Goal: Information Seeking & Learning: Learn about a topic

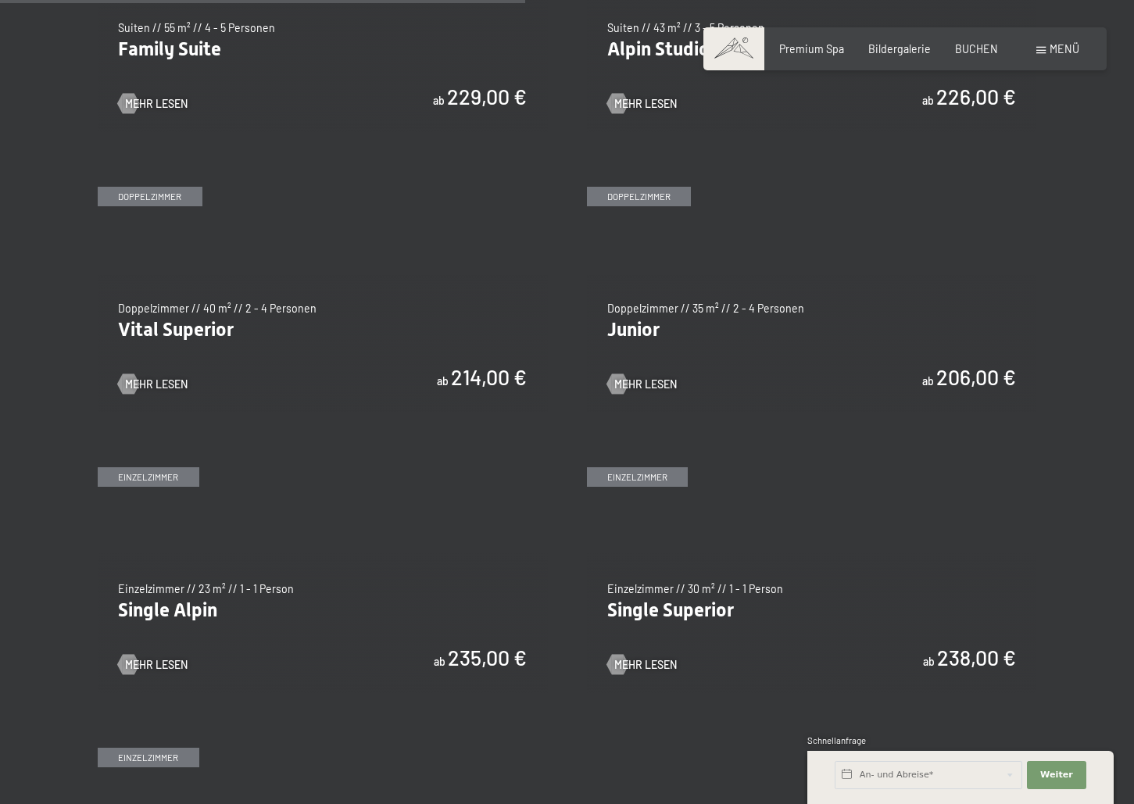
scroll to position [1875, 0]
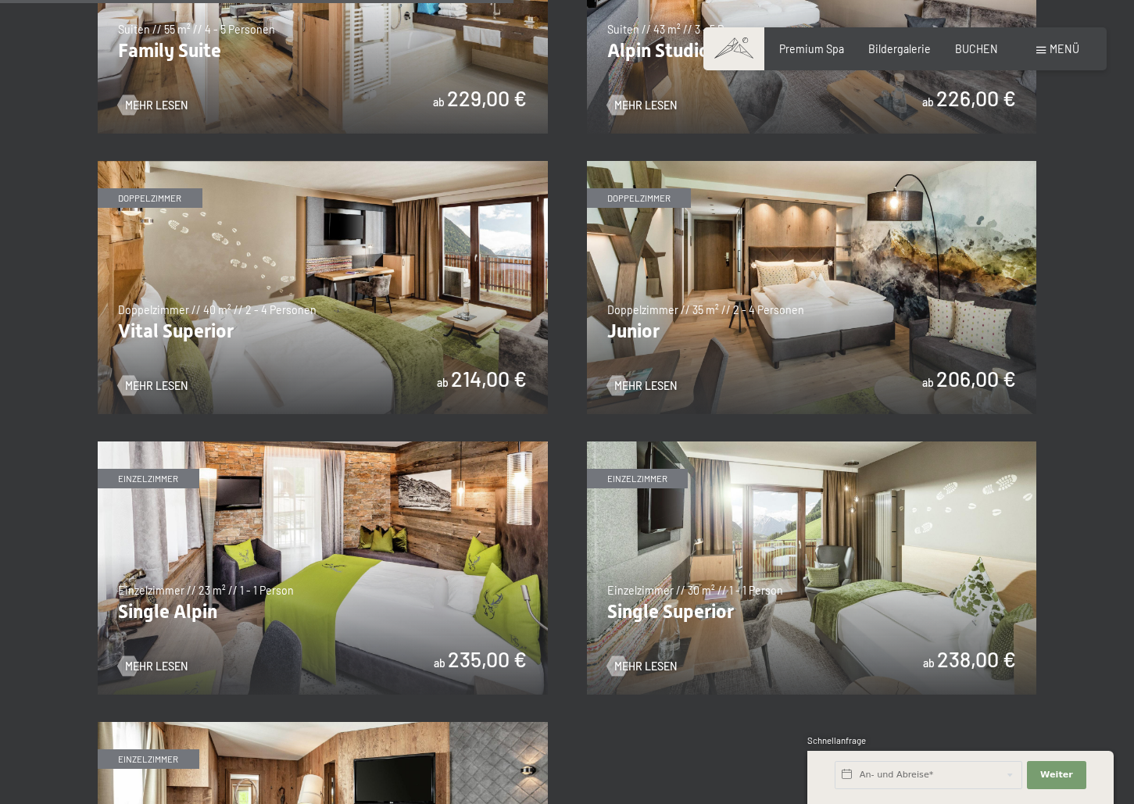
click at [806, 310] on img at bounding box center [812, 287] width 450 height 253
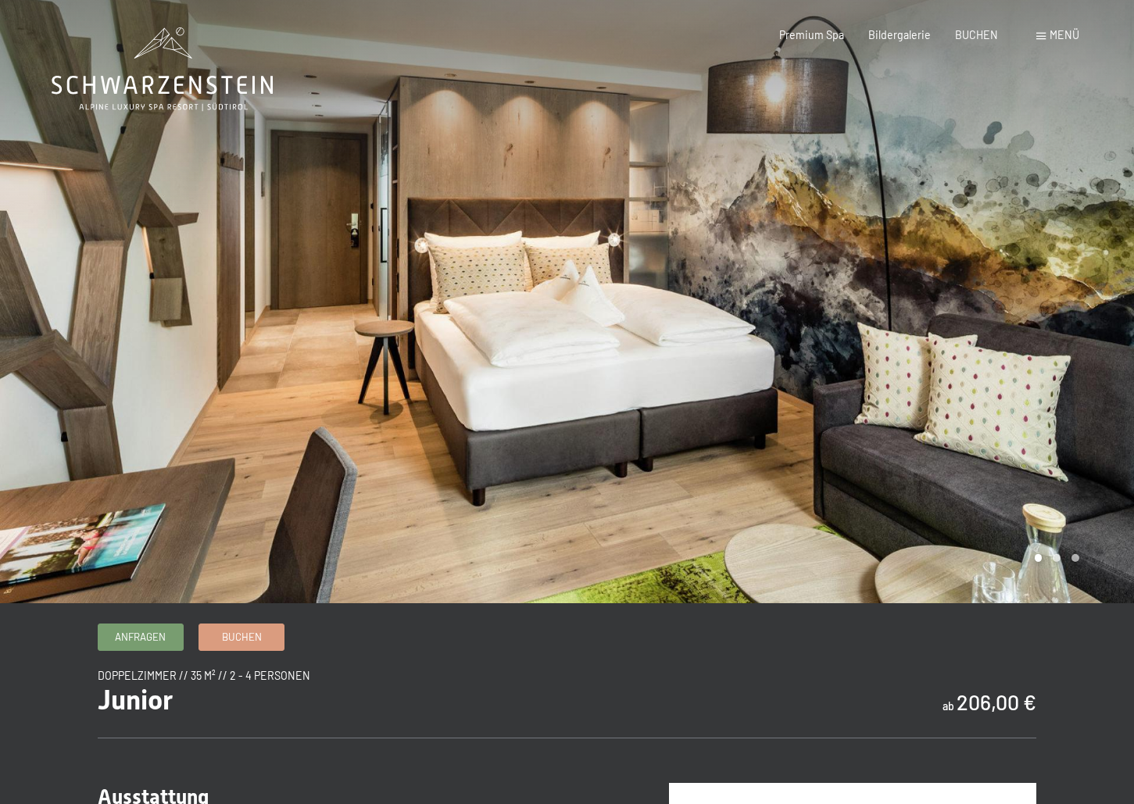
click at [818, 312] on div at bounding box center [850, 301] width 567 height 603
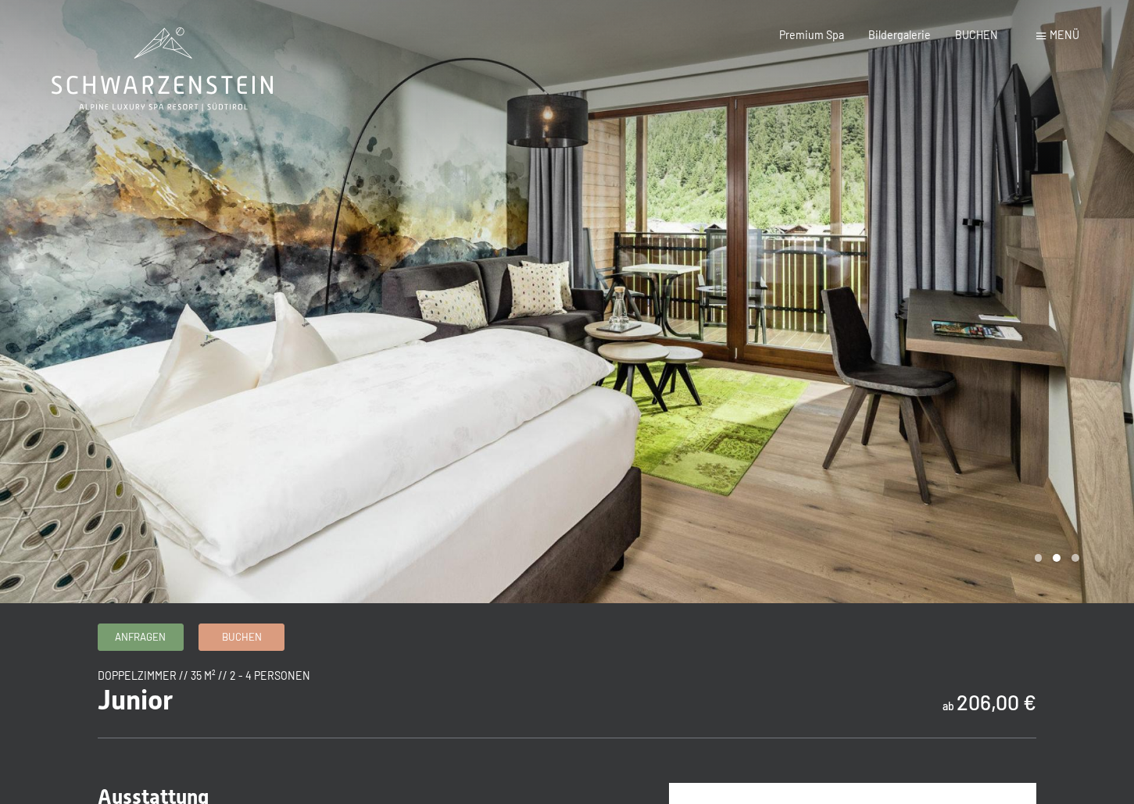
click at [818, 312] on div at bounding box center [850, 301] width 567 height 603
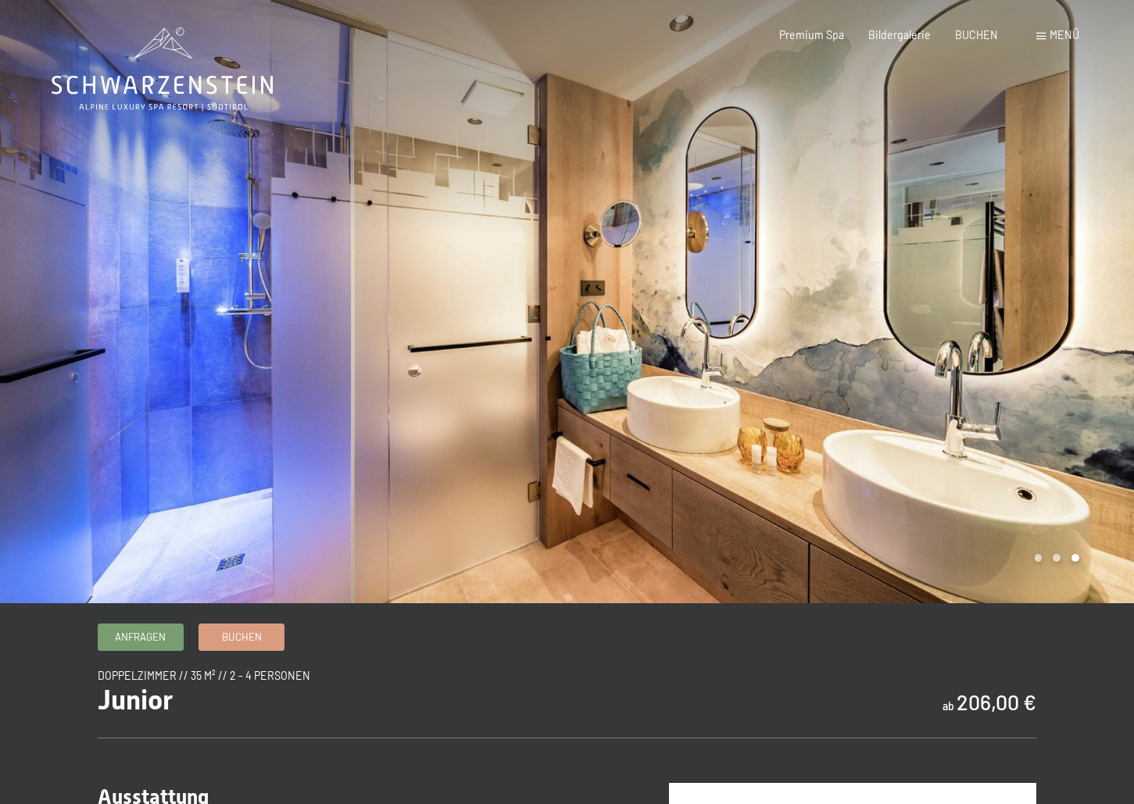
click at [818, 312] on div at bounding box center [850, 301] width 567 height 603
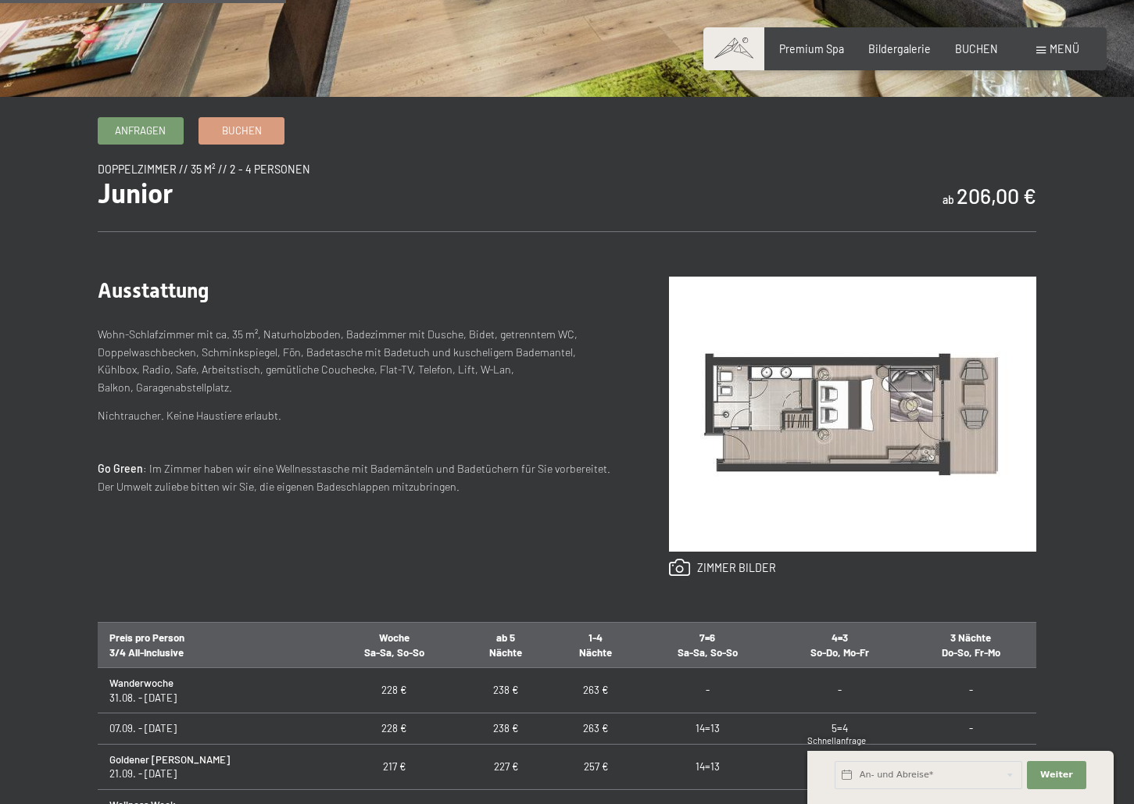
scroll to position [781, 0]
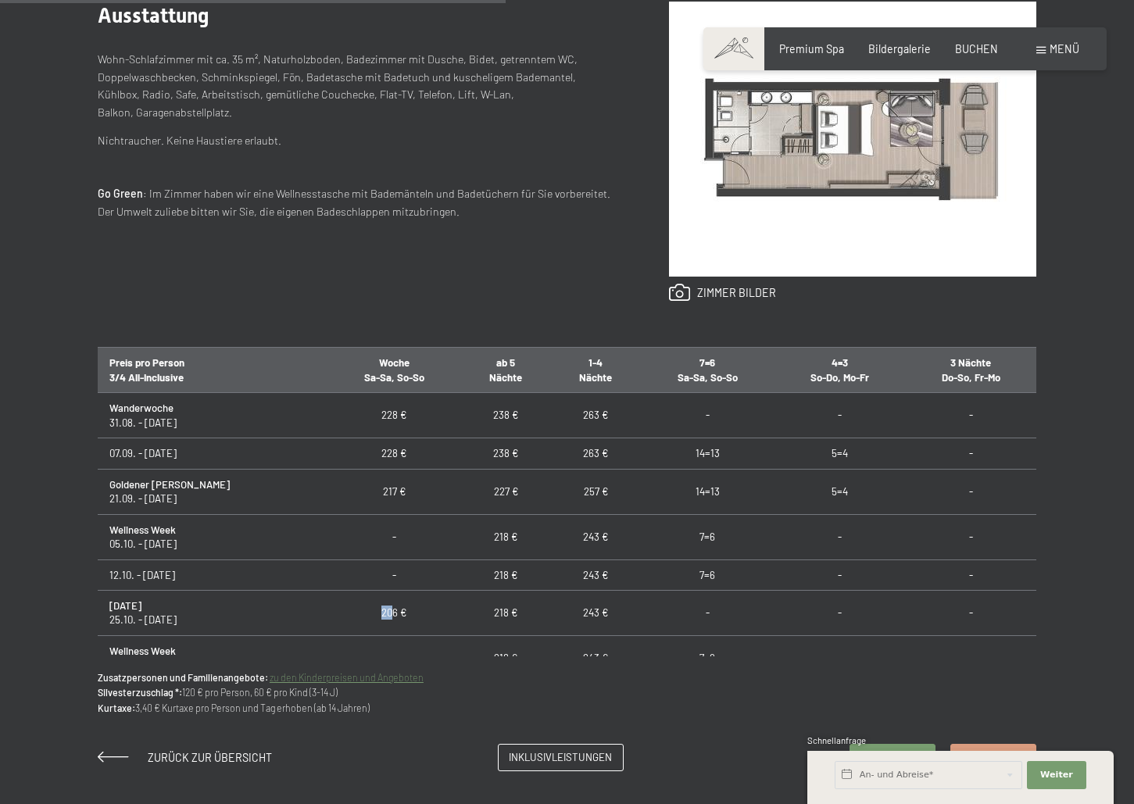
drag, startPoint x: 336, startPoint y: 613, endPoint x: 323, endPoint y: 604, distance: 15.2
click at [327, 604] on td "206 €" at bounding box center [394, 612] width 134 height 45
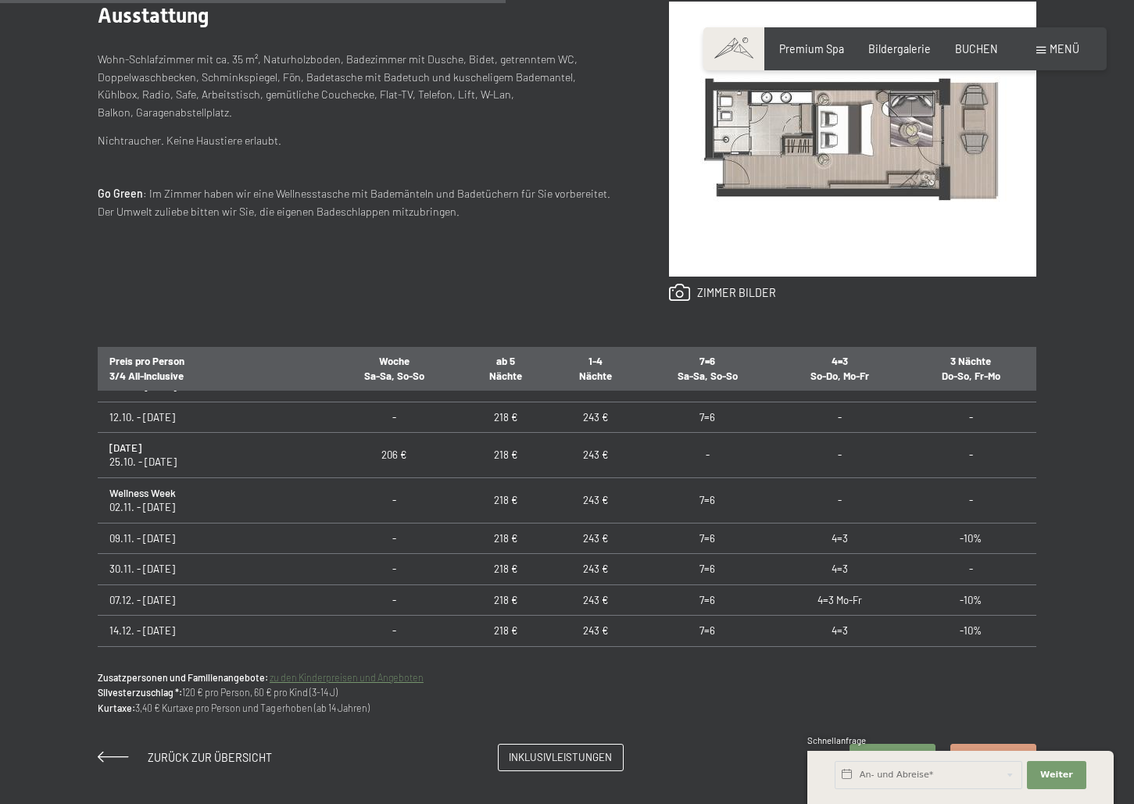
scroll to position [156, 0]
drag, startPoint x: 561, startPoint y: 539, endPoint x: 537, endPoint y: 539, distance: 24.2
click at [551, 539] on td "243 €" at bounding box center [596, 539] width 90 height 30
click at [571, 749] on span "Inklusivleistungen" at bounding box center [560, 755] width 103 height 14
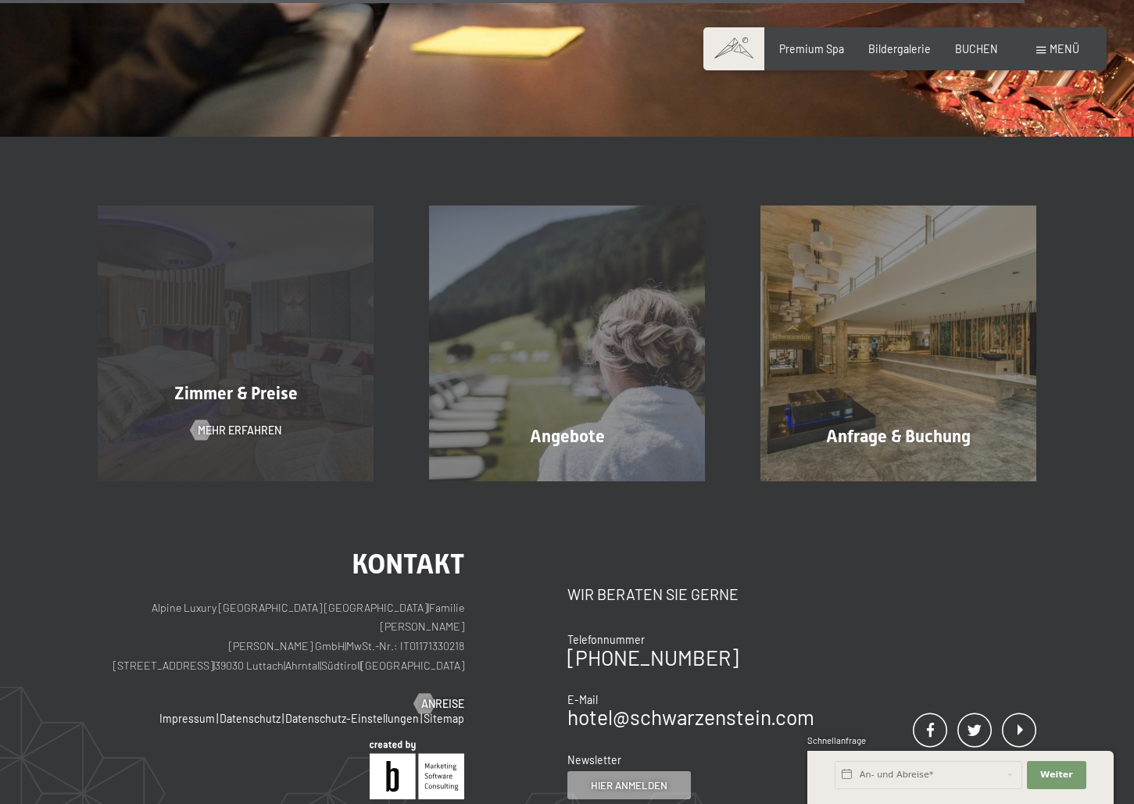
scroll to position [2344, 0]
